Goal: Use online tool/utility: Use online tool/utility

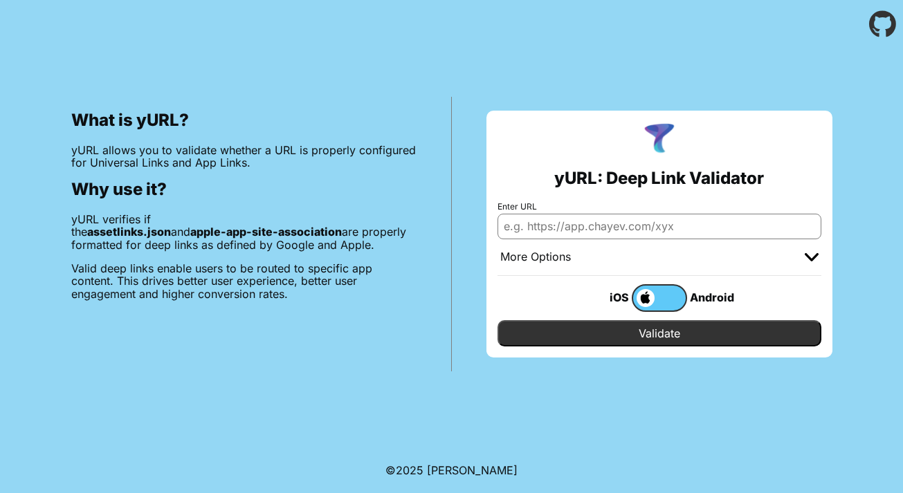
click at [673, 224] on input "Enter URL" at bounding box center [659, 226] width 324 height 25
paste input "[URL][DOMAIN_NAME]"
type input "[URL][DOMAIN_NAME]"
click at [664, 331] on input "Validate" at bounding box center [659, 333] width 324 height 26
click at [689, 331] on input "Validate" at bounding box center [659, 333] width 324 height 26
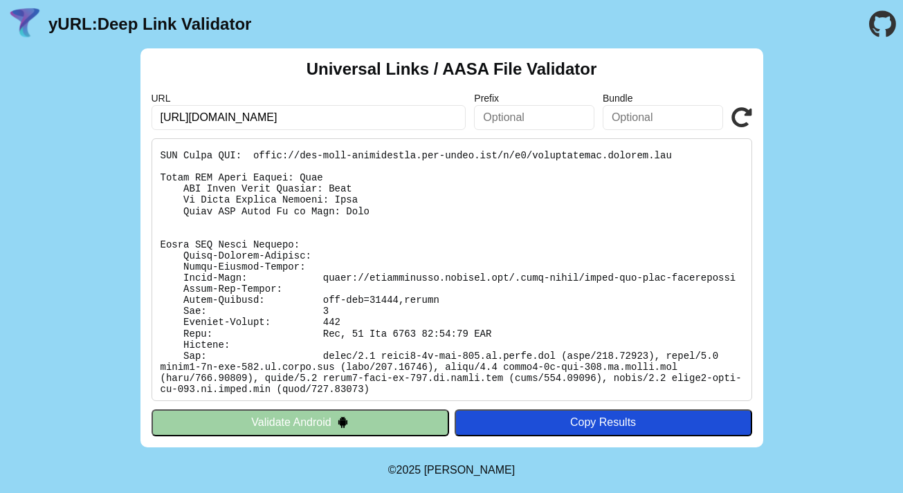
scroll to position [241, 0]
drag, startPoint x: 181, startPoint y: 277, endPoint x: 352, endPoint y: 272, distance: 171.6
click at [353, 273] on pre at bounding box center [452, 269] width 601 height 263
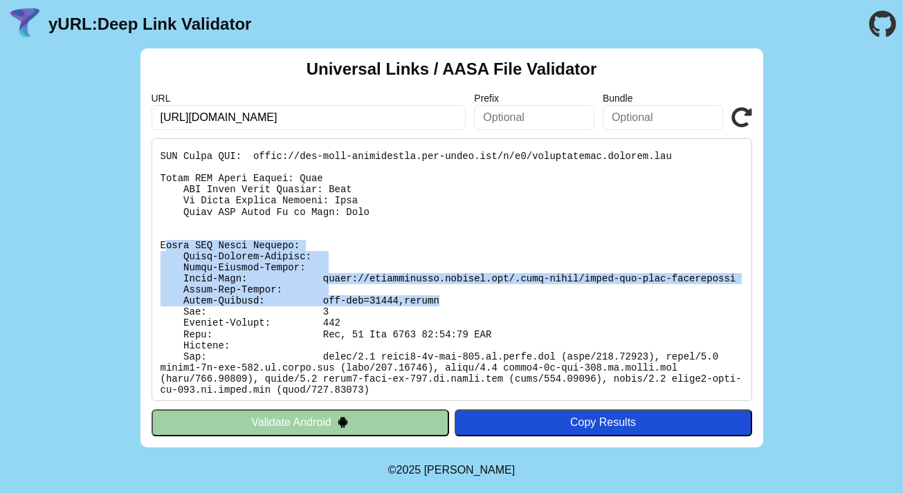
drag, startPoint x: 165, startPoint y: 244, endPoint x: 437, endPoint y: 300, distance: 278.4
click at [437, 300] on pre at bounding box center [452, 269] width 601 height 263
copy pre "pple CDN Debug Headers: Apple-Failure-Details: Apple-Failure-Reason: Apple-From…"
click at [543, 263] on pre at bounding box center [452, 269] width 601 height 263
